Goal: Navigation & Orientation: Find specific page/section

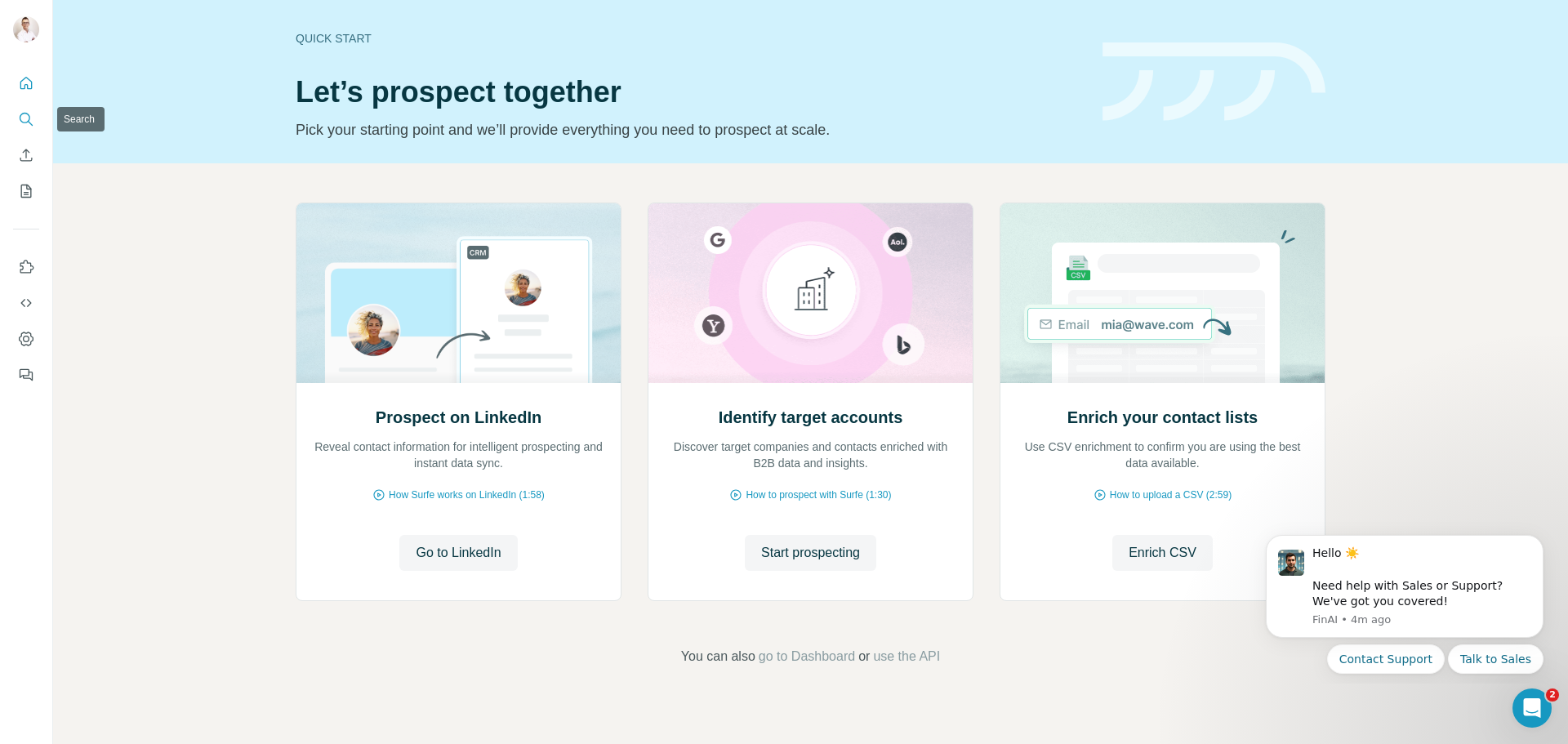
click at [28, 118] on icon "Search" at bounding box center [27, 119] width 17 height 17
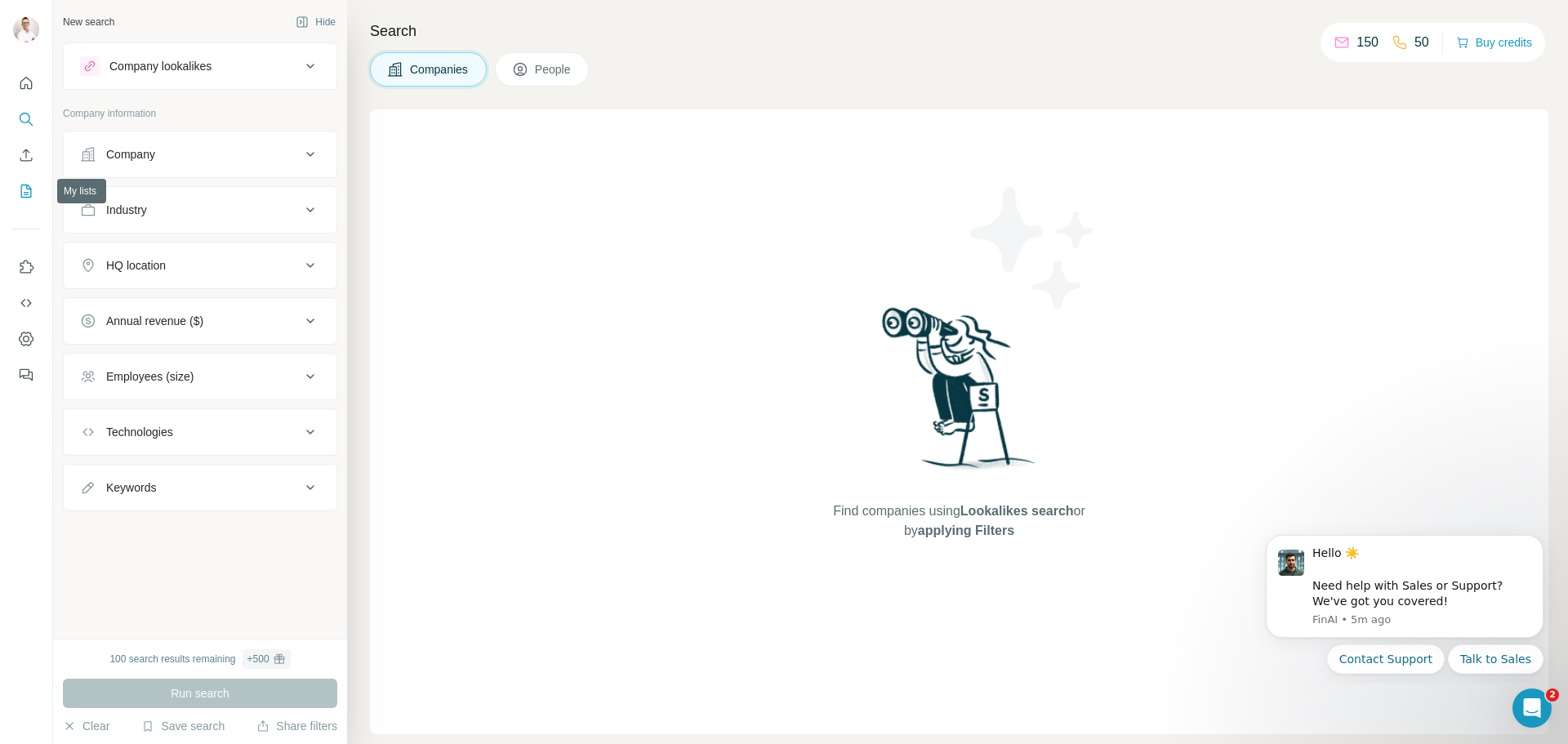
click at [37, 198] on button "My lists" at bounding box center [26, 191] width 26 height 29
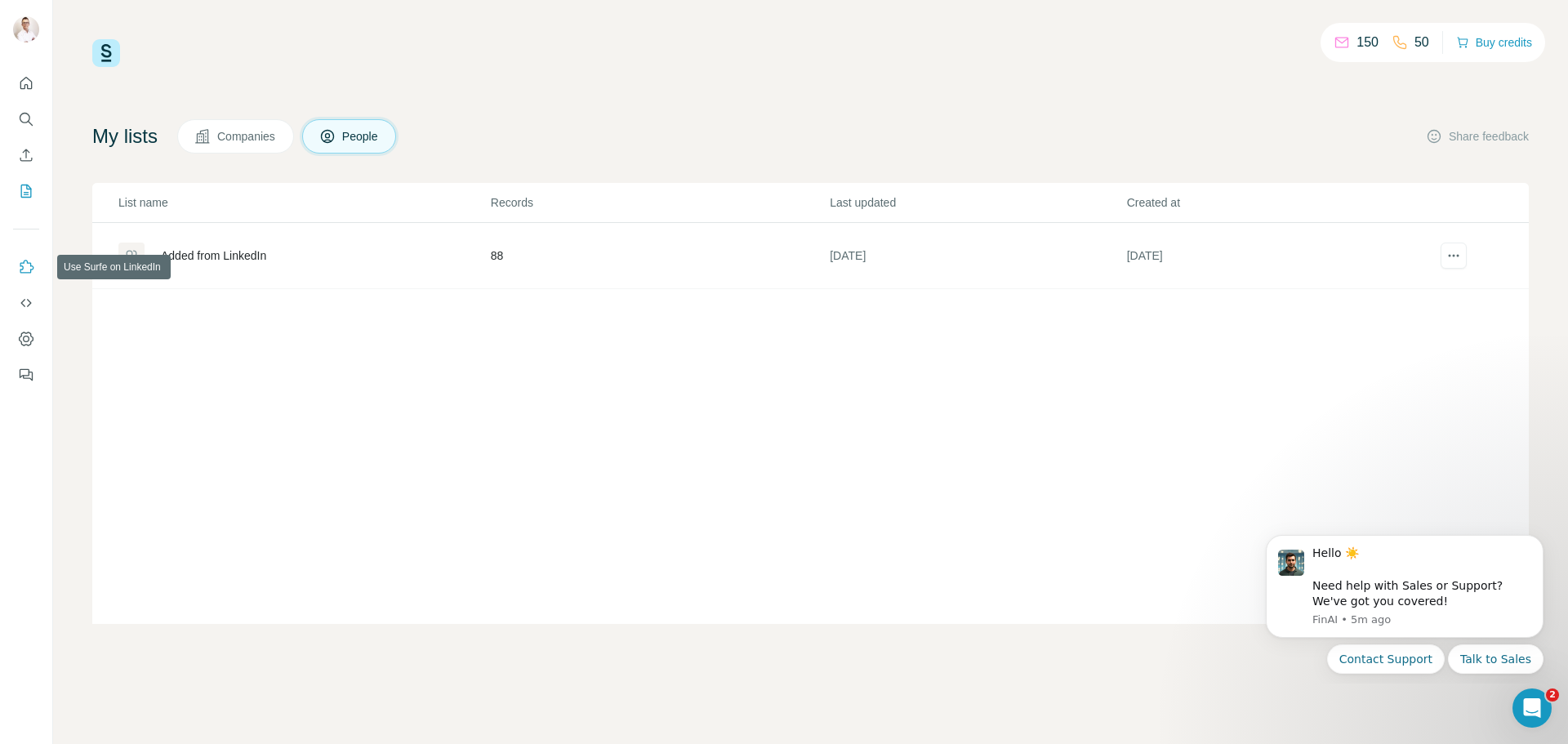
click at [31, 259] on icon "Use Surfe on LinkedIn" at bounding box center [27, 267] width 17 height 17
